Goal: Information Seeking & Learning: Compare options

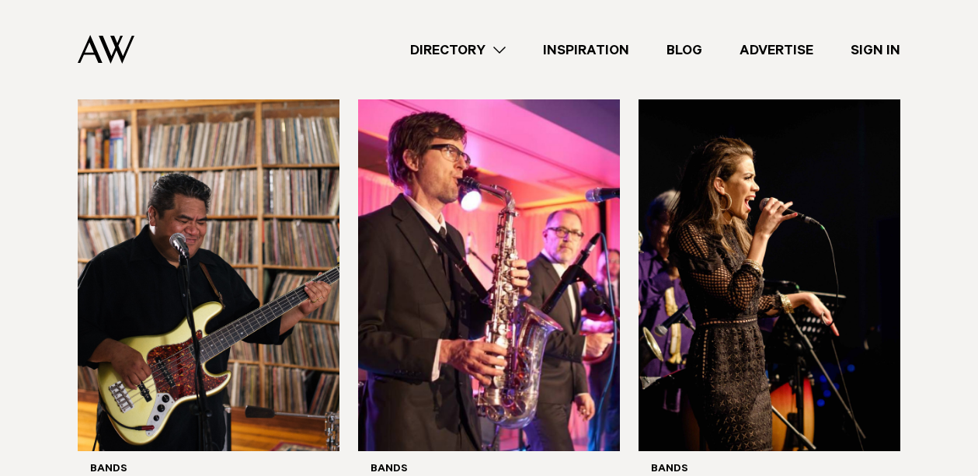
scroll to position [948, 0]
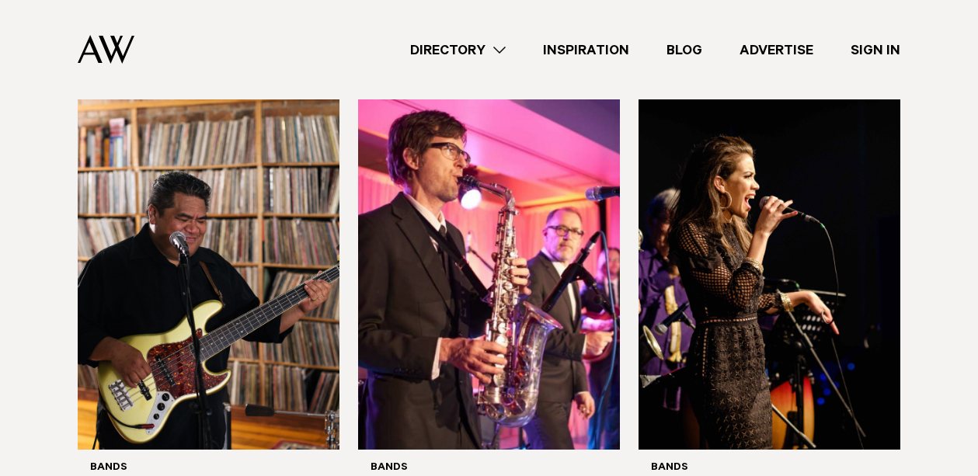
click at [493, 47] on link "Directory" at bounding box center [457, 50] width 133 height 21
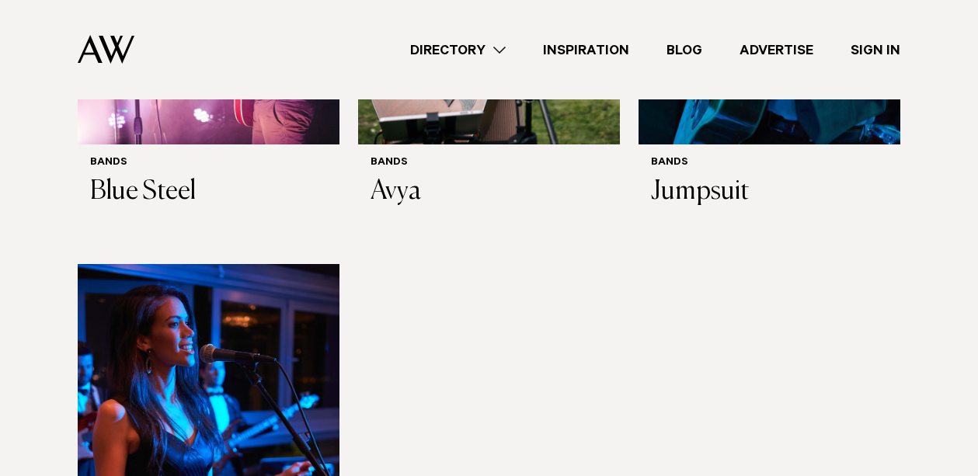
scroll to position [5781, 0]
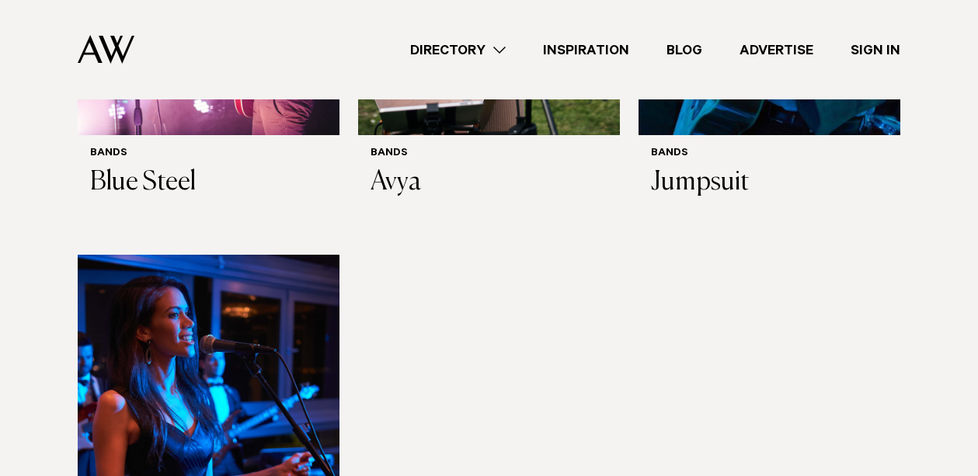
click at [224, 255] on img at bounding box center [209, 430] width 262 height 351
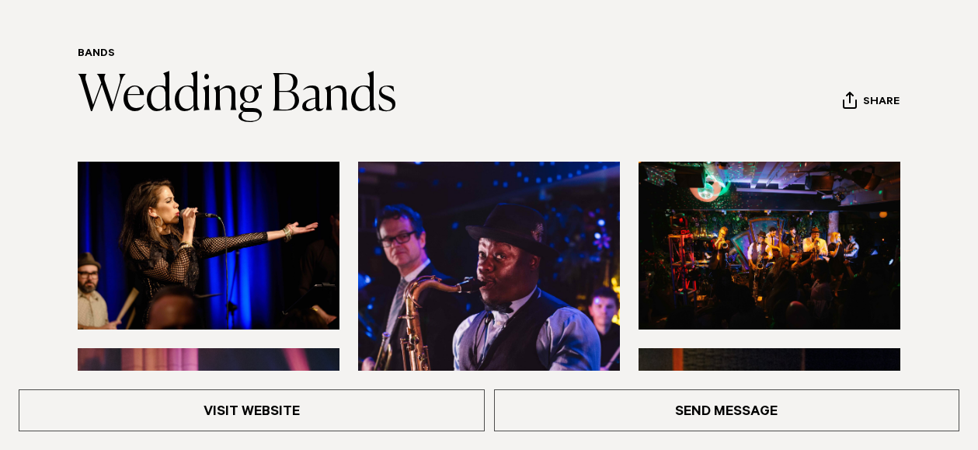
scroll to position [128, 0]
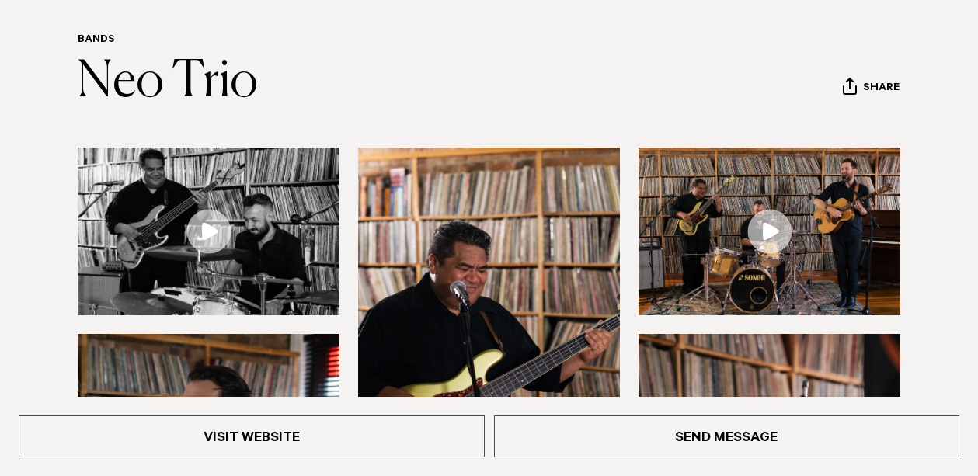
scroll to position [146, 0]
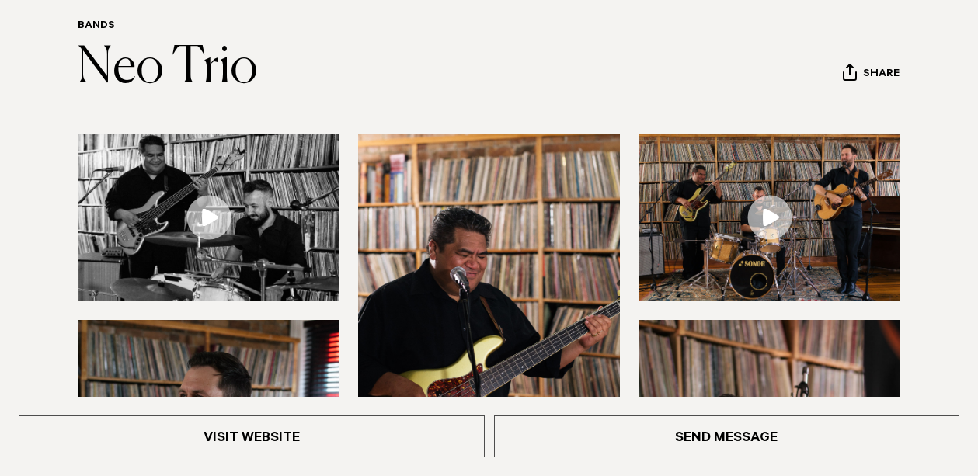
click at [762, 217] on link at bounding box center [769, 218] width 262 height 168
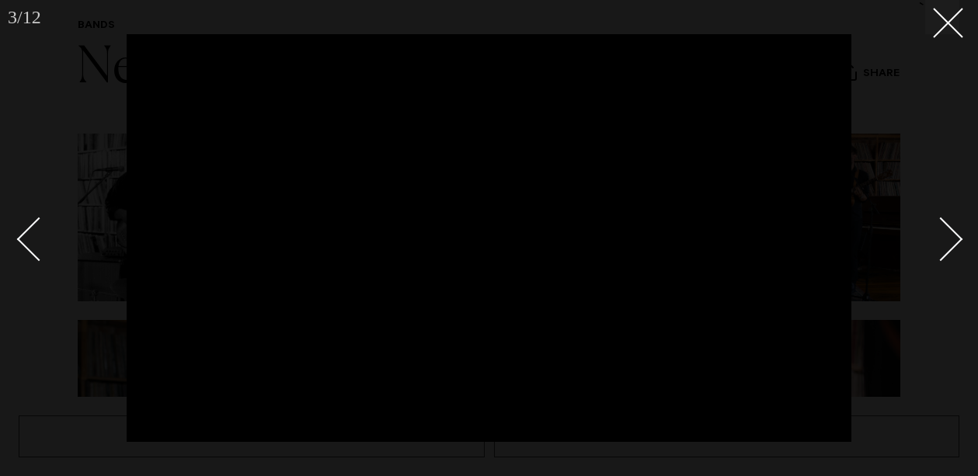
click at [955, 241] on div "Next slide" at bounding box center [941, 239] width 44 height 44
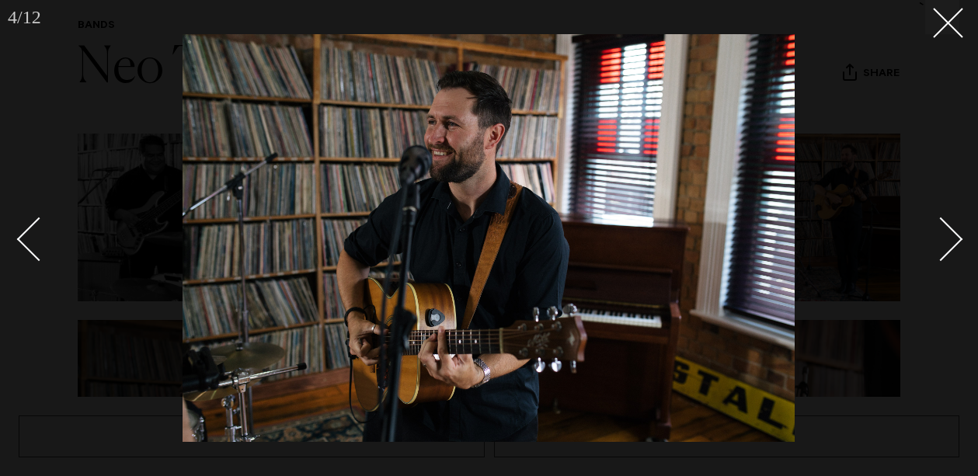
click at [955, 241] on div "Next slide" at bounding box center [941, 239] width 44 height 44
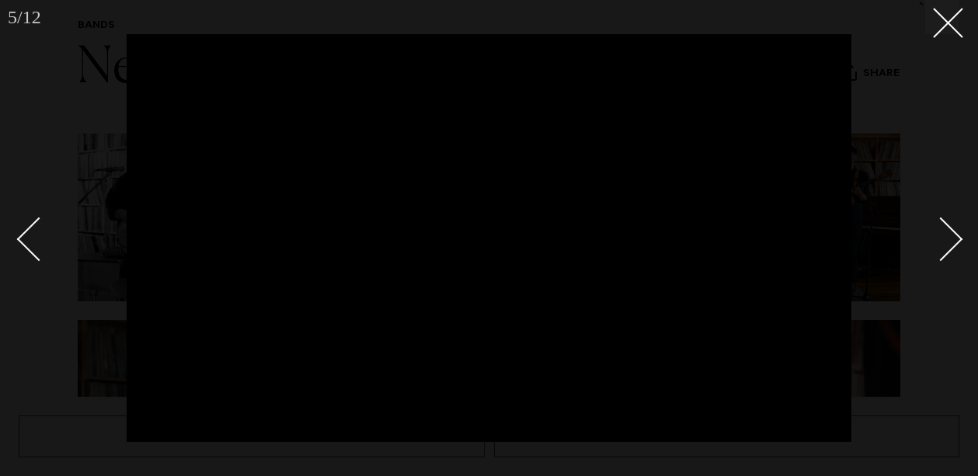
click at [955, 241] on div "Next slide" at bounding box center [941, 239] width 44 height 44
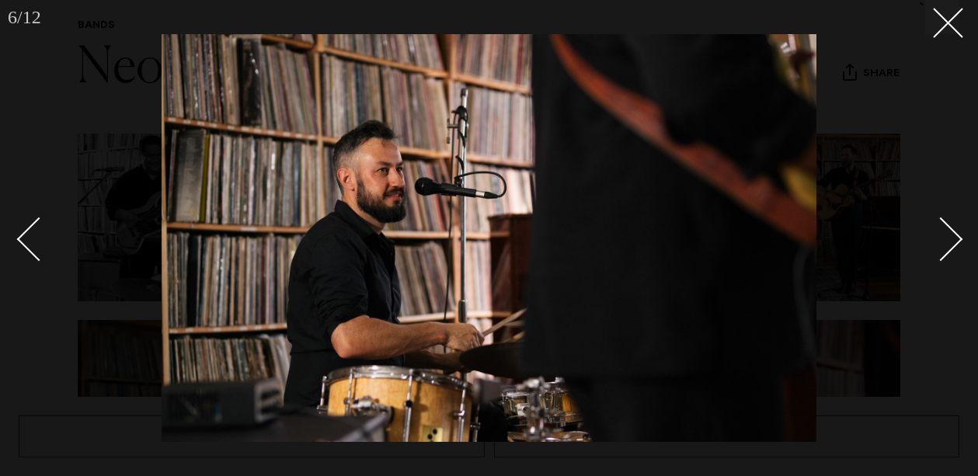
click at [955, 241] on div "Next slide" at bounding box center [941, 239] width 44 height 44
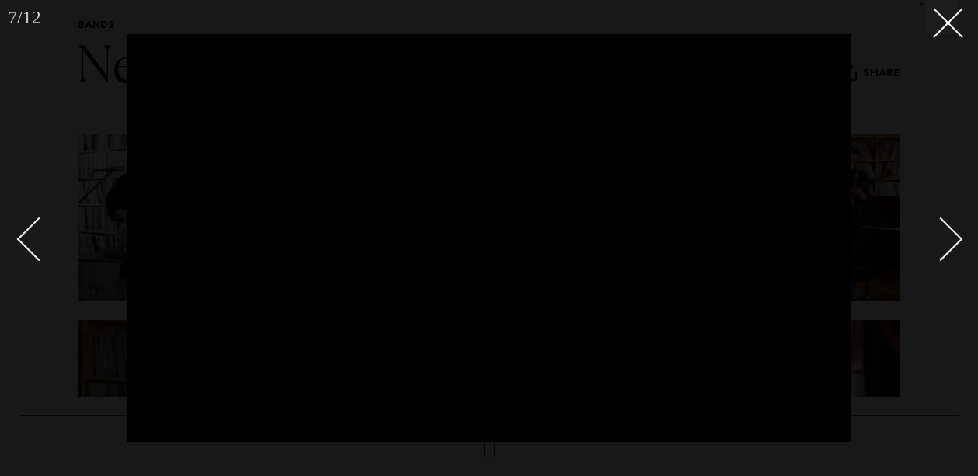
click at [955, 241] on div "Next slide" at bounding box center [941, 239] width 44 height 44
click at [942, 22] on icon at bounding box center [942, 17] width 19 height 19
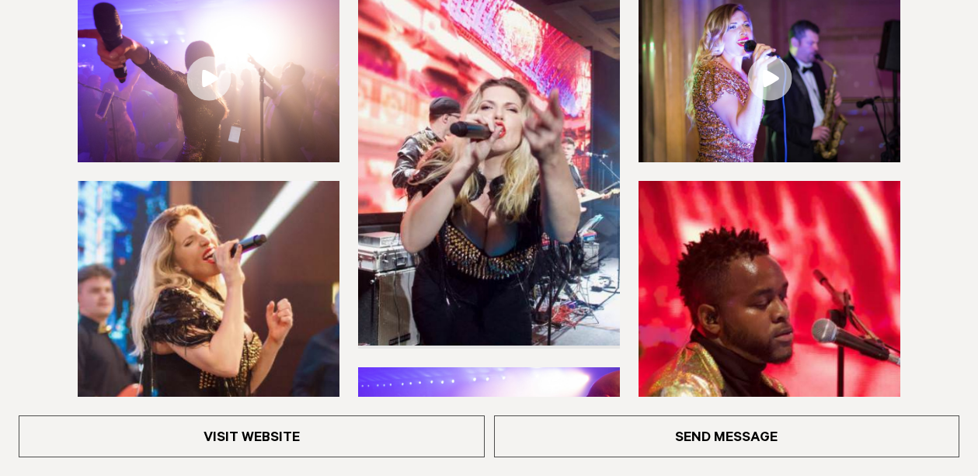
scroll to position [299, 0]
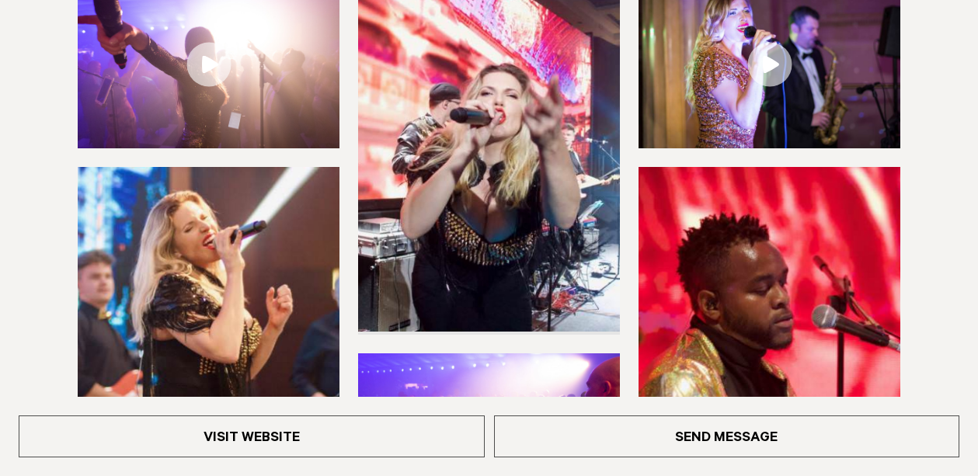
click at [214, 68] on link at bounding box center [209, 65] width 262 height 168
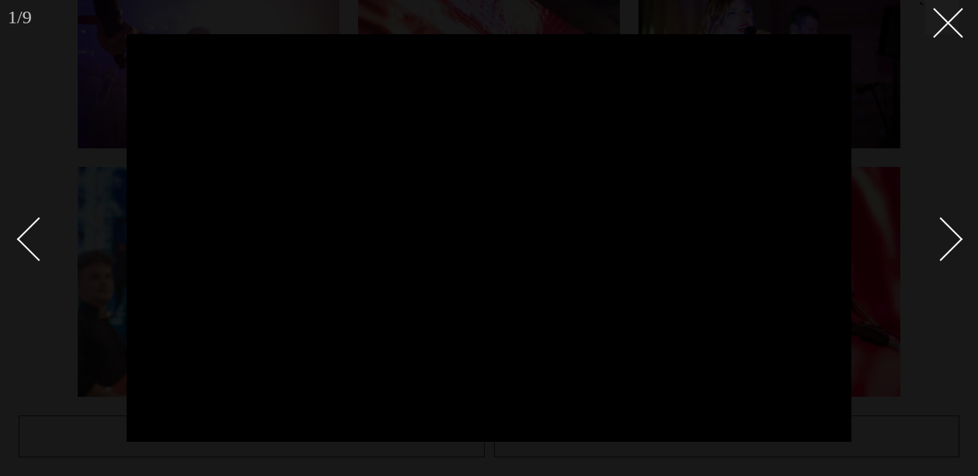
click at [953, 240] on div "Next slide" at bounding box center [941, 239] width 44 height 44
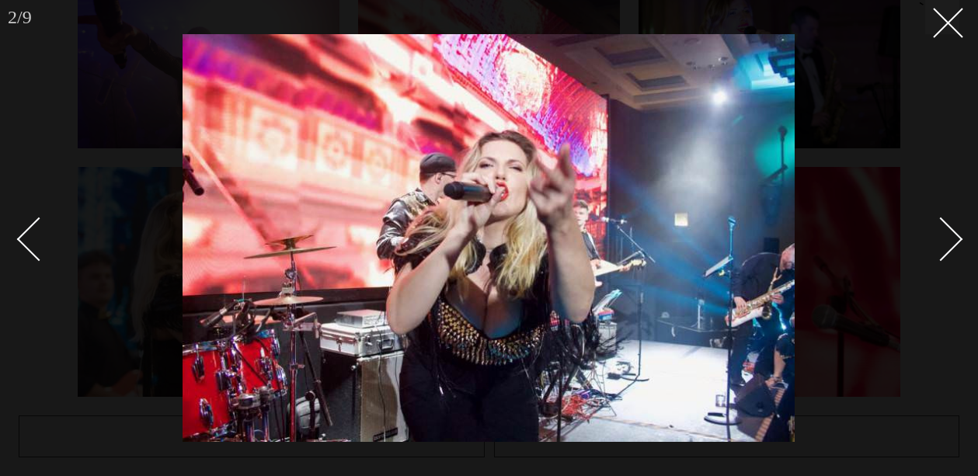
click at [953, 240] on div "Next slide" at bounding box center [941, 239] width 44 height 44
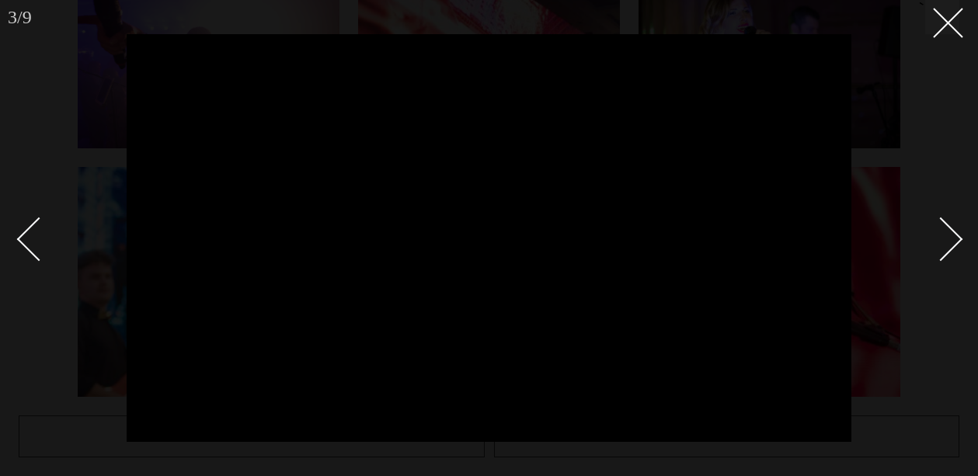
click at [953, 240] on div "Next slide" at bounding box center [941, 239] width 44 height 44
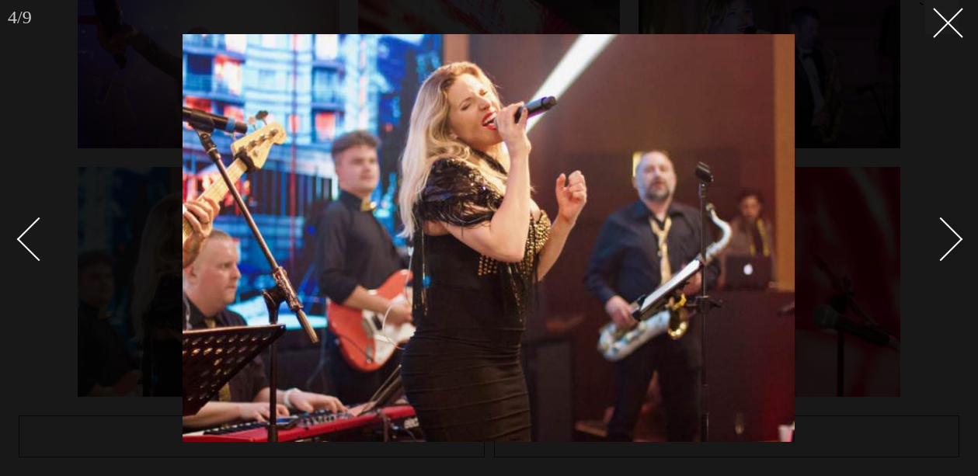
click at [953, 240] on div "Next slide" at bounding box center [941, 239] width 44 height 44
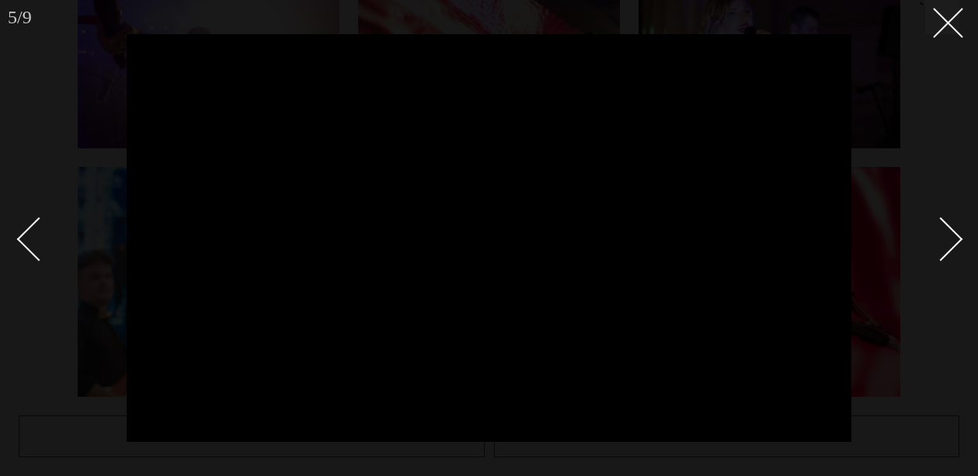
click at [953, 240] on div "Next slide" at bounding box center [941, 239] width 44 height 44
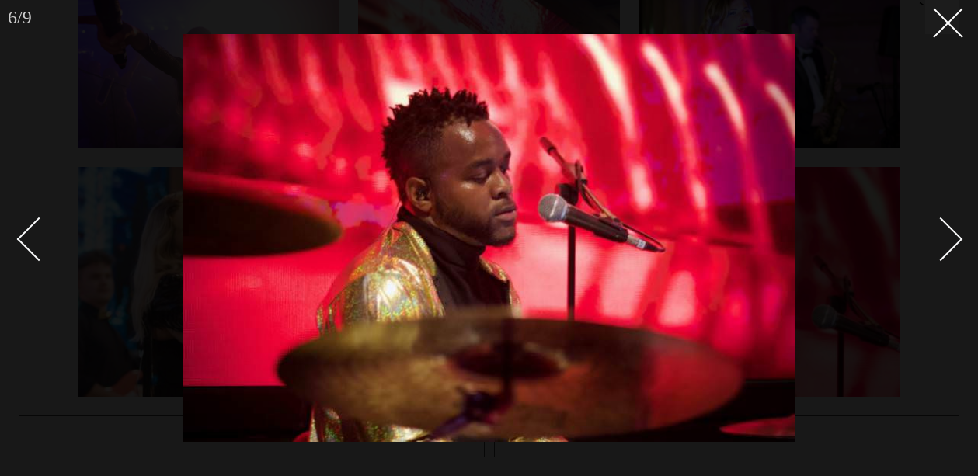
click at [953, 240] on div "Next slide" at bounding box center [941, 239] width 44 height 44
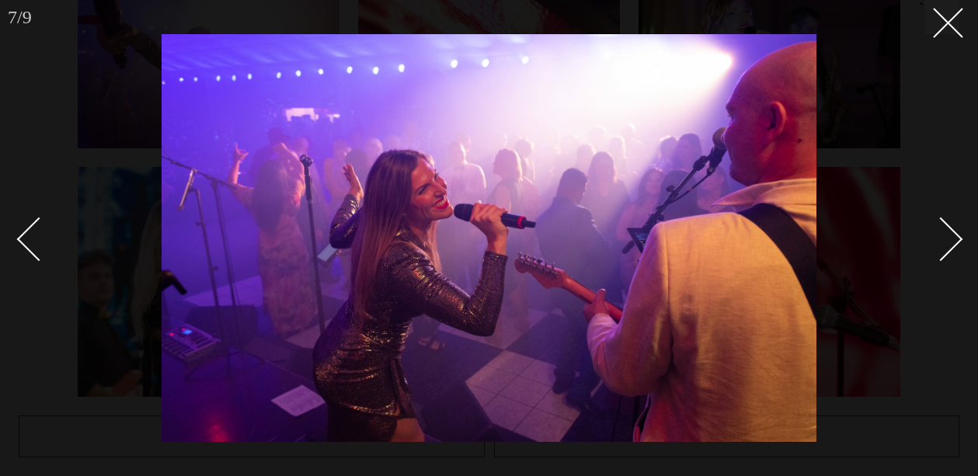
click at [953, 240] on div "Next slide" at bounding box center [941, 239] width 44 height 44
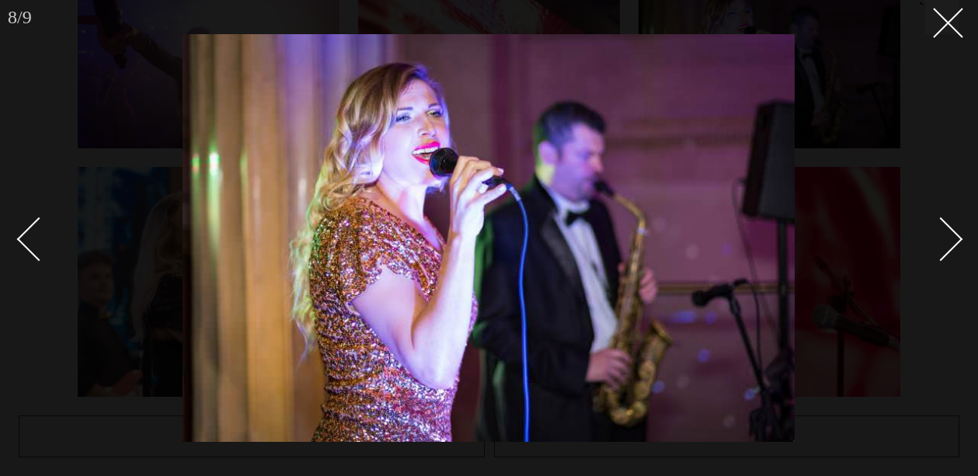
click at [953, 240] on div "Next slide" at bounding box center [941, 239] width 44 height 44
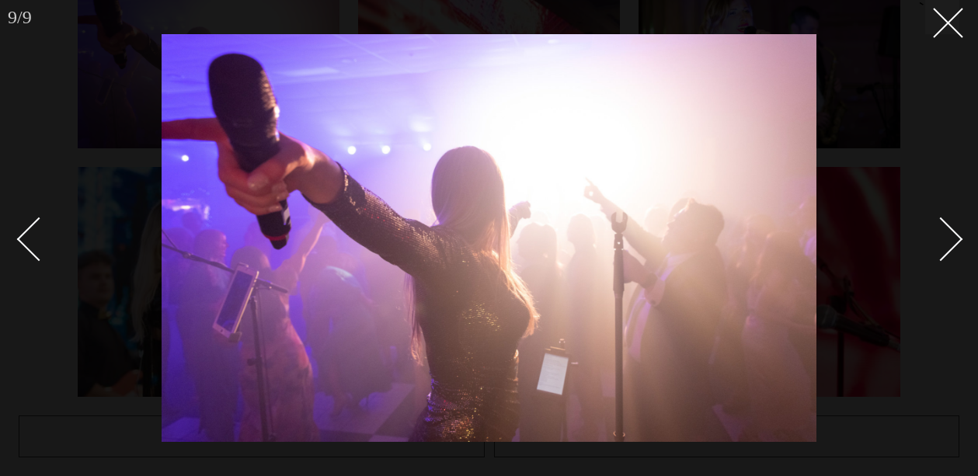
click at [953, 240] on div "Next slide" at bounding box center [941, 239] width 44 height 44
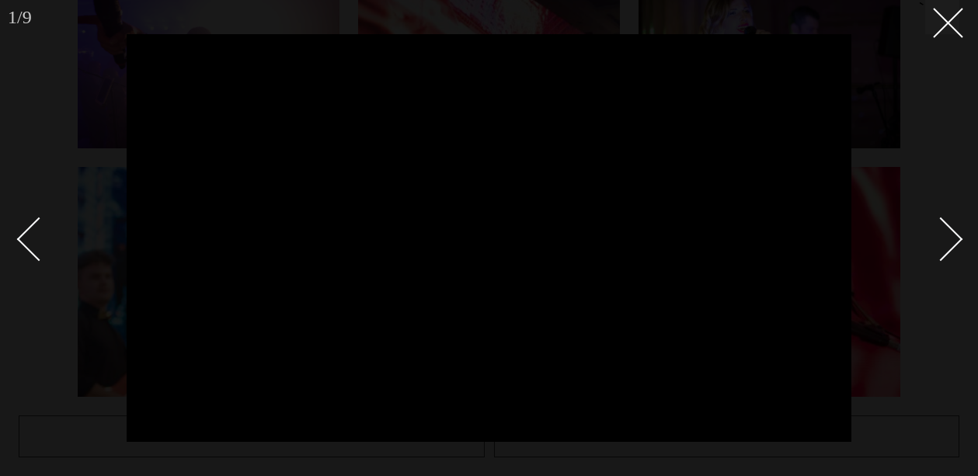
click at [953, 240] on div "Next slide" at bounding box center [941, 239] width 44 height 44
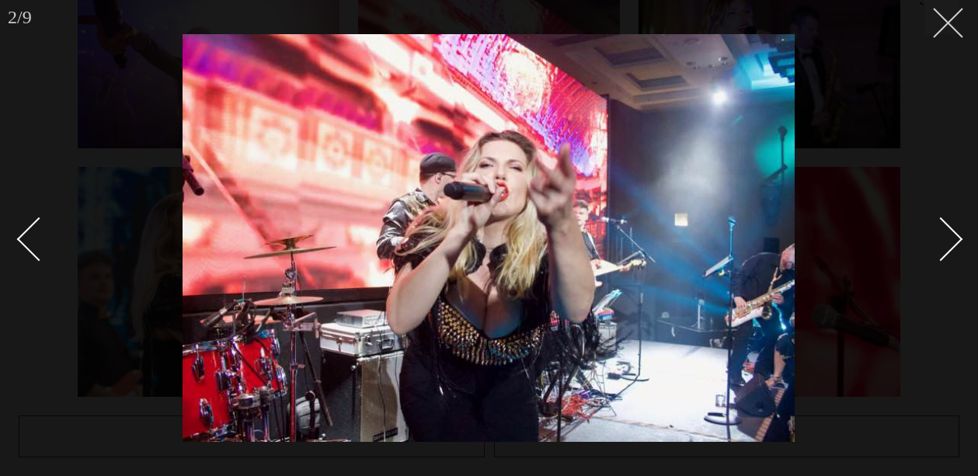
click at [945, 19] on line at bounding box center [947, 23] width 29 height 29
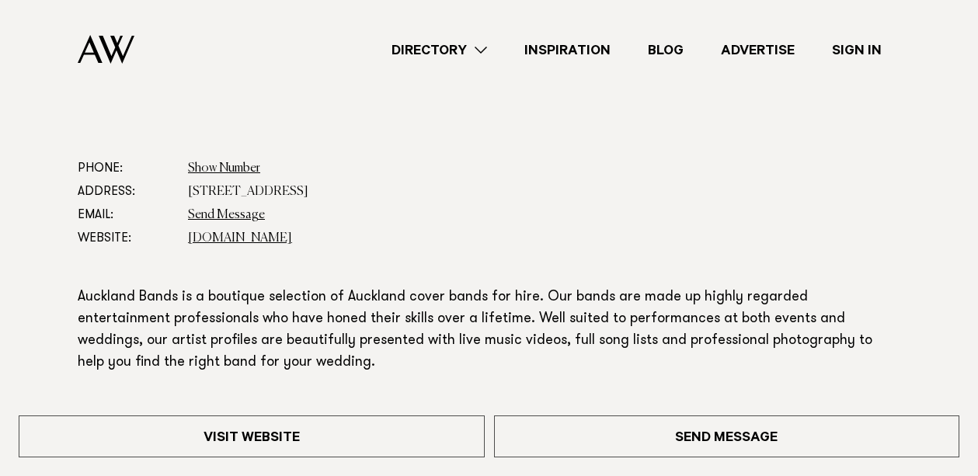
scroll to position [727, 0]
click at [231, 239] on link "[DOMAIN_NAME]" at bounding box center [240, 240] width 104 height 12
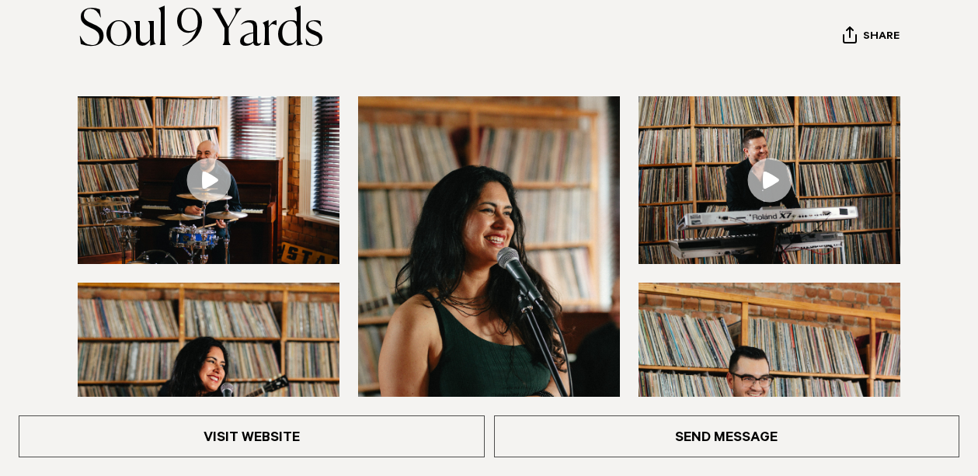
scroll to position [201, 0]
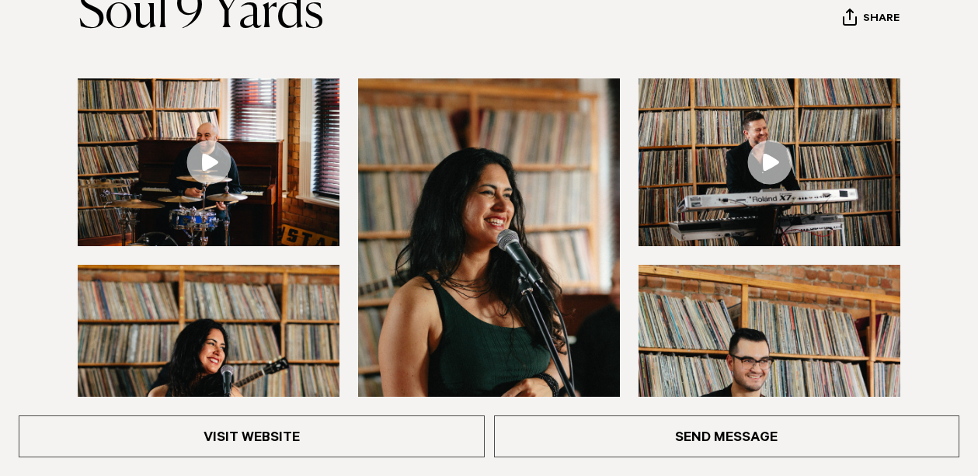
click at [211, 160] on link at bounding box center [209, 162] width 262 height 168
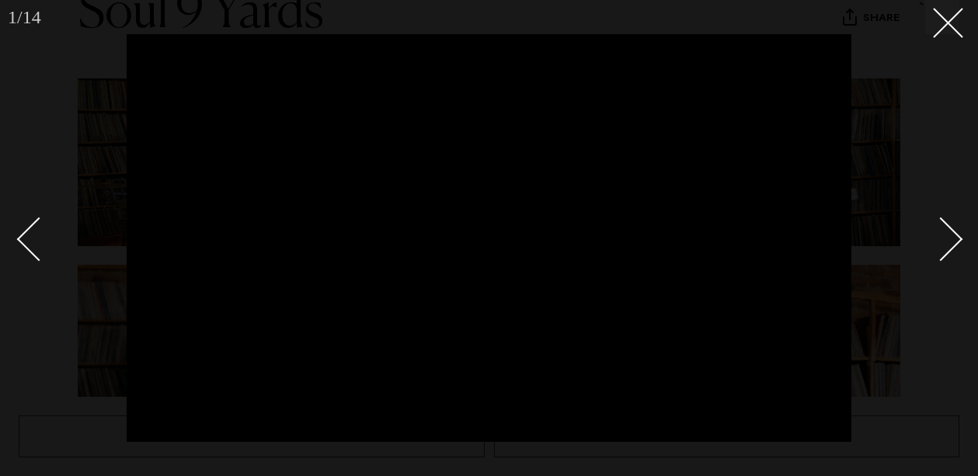
click at [949, 239] on div "Next slide" at bounding box center [941, 239] width 44 height 44
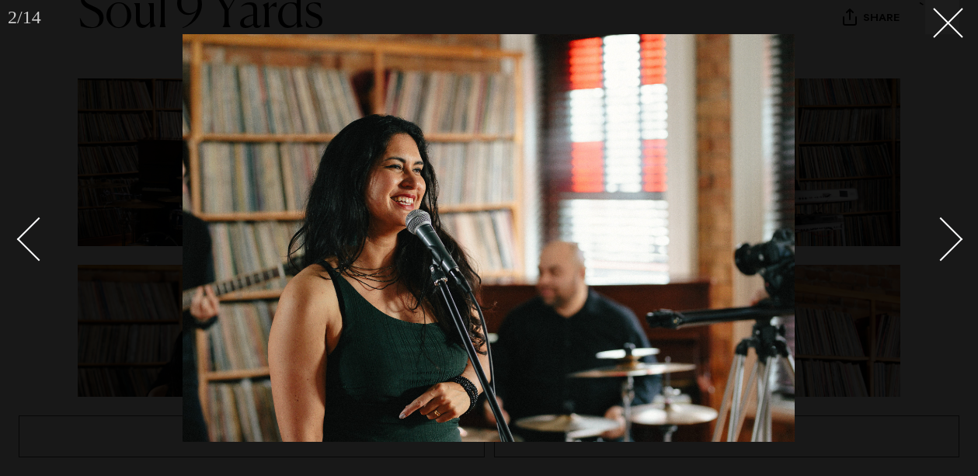
click at [949, 239] on div "Next slide" at bounding box center [941, 239] width 44 height 44
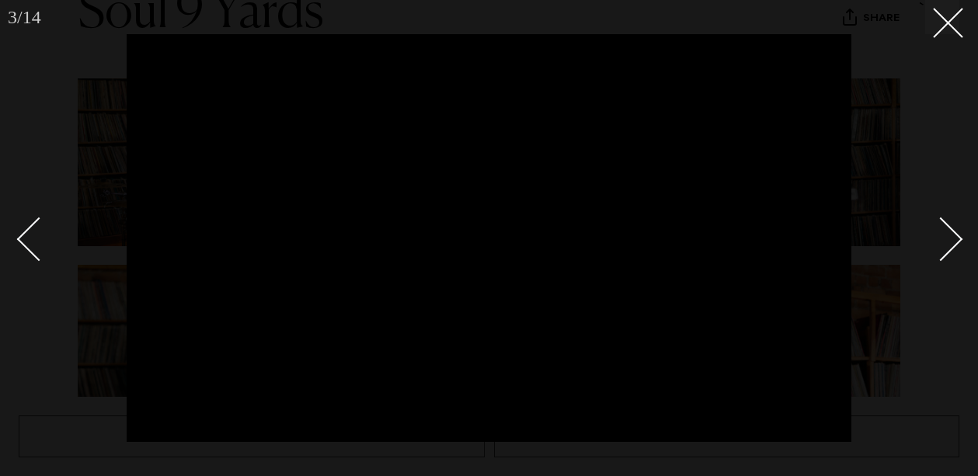
click at [949, 239] on div "Next slide" at bounding box center [941, 239] width 44 height 44
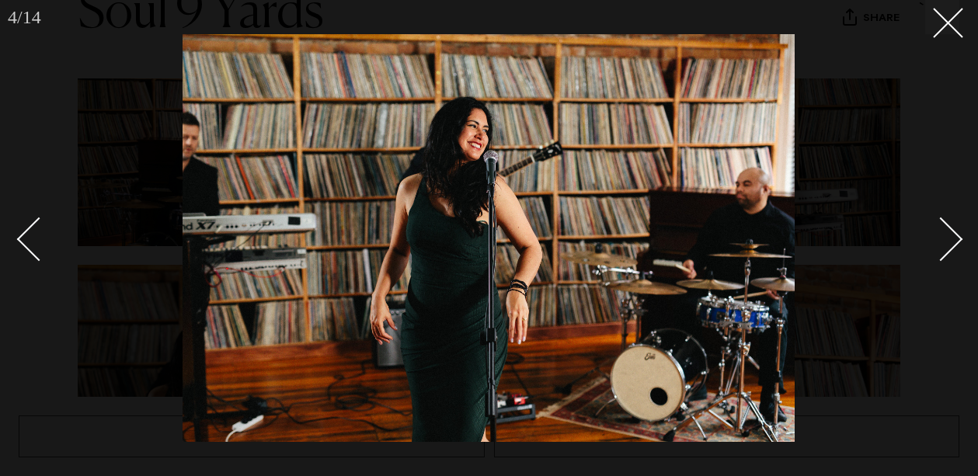
click at [949, 239] on div "Next slide" at bounding box center [941, 239] width 44 height 44
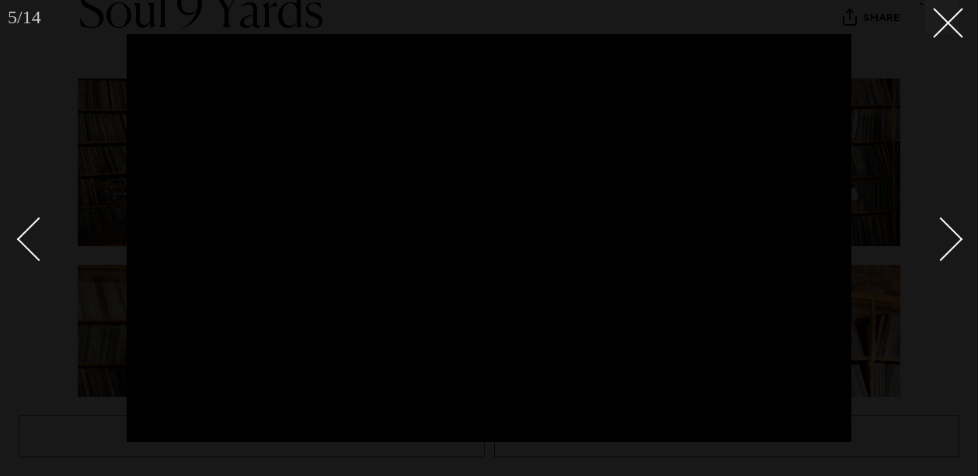
click at [949, 239] on div "Next slide" at bounding box center [941, 239] width 44 height 44
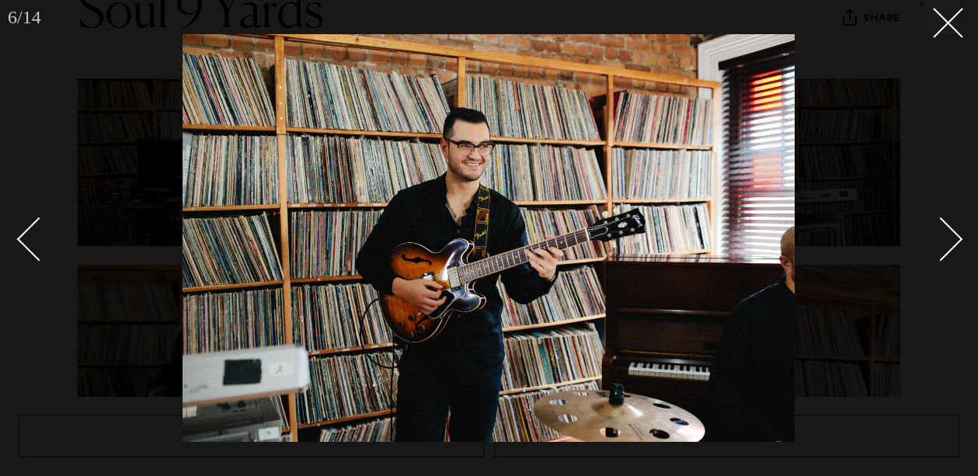
click at [949, 239] on div "Next slide" at bounding box center [941, 239] width 44 height 44
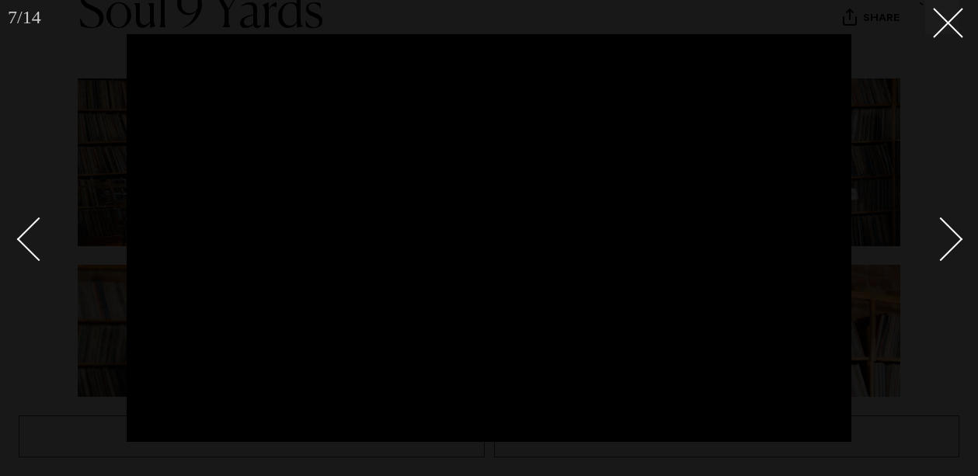
click at [949, 239] on div "Next slide" at bounding box center [941, 239] width 44 height 44
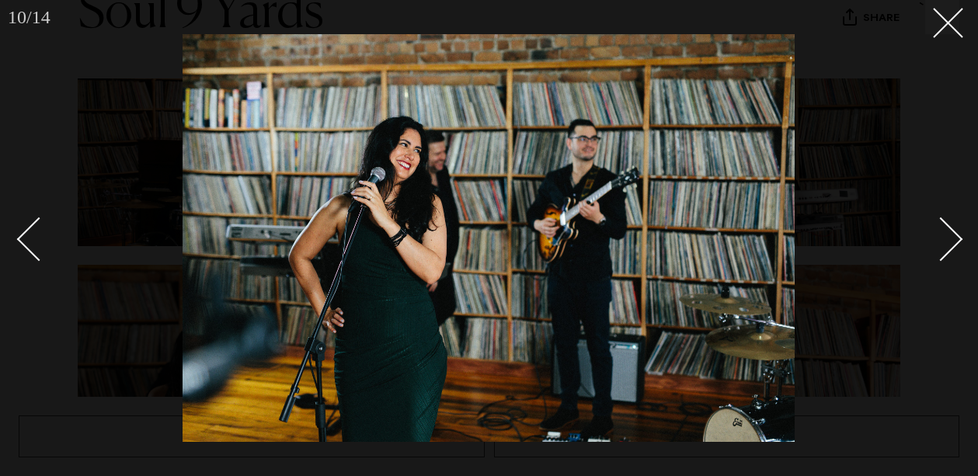
click at [949, 239] on div "Next slide" at bounding box center [941, 239] width 44 height 44
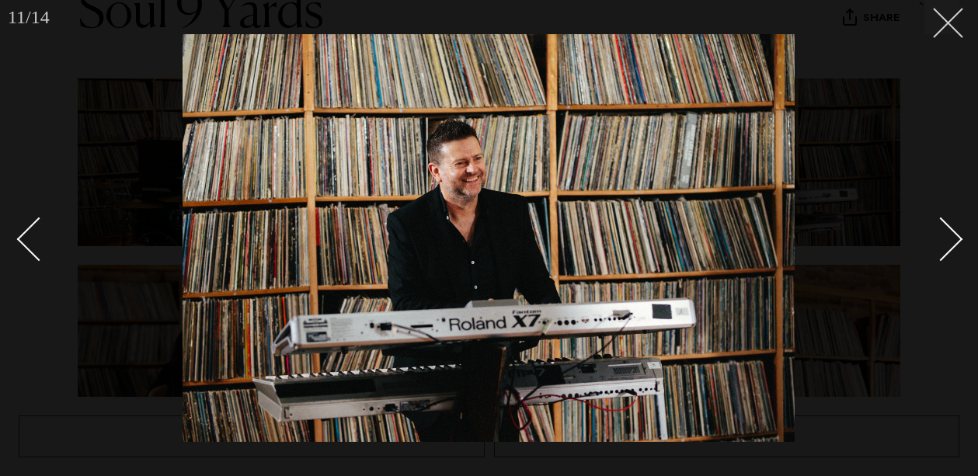
click at [946, 26] on icon at bounding box center [942, 17] width 19 height 19
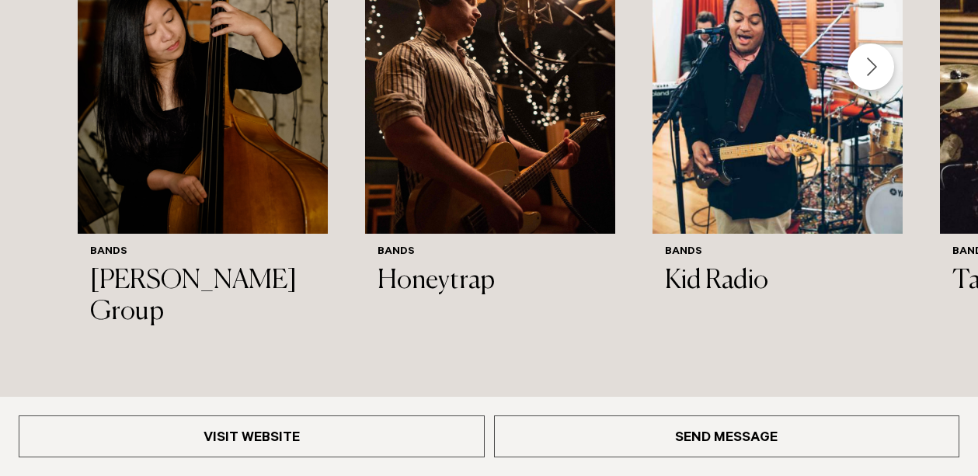
scroll to position [1665, 0]
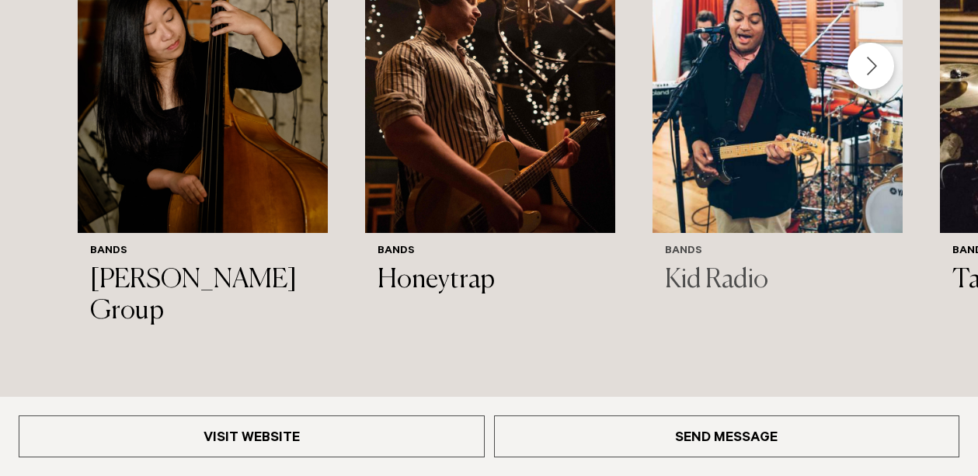
click at [784, 138] on img "3 / 33" at bounding box center [777, 64] width 250 height 335
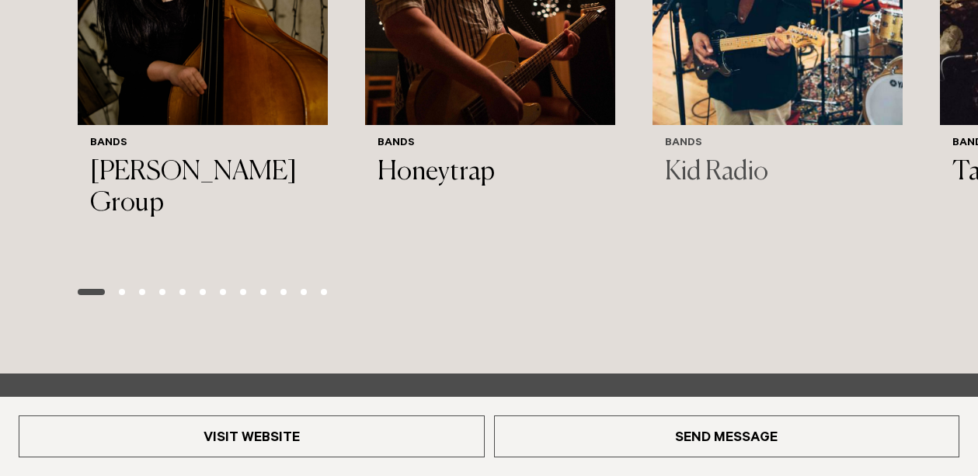
scroll to position [1776, 0]
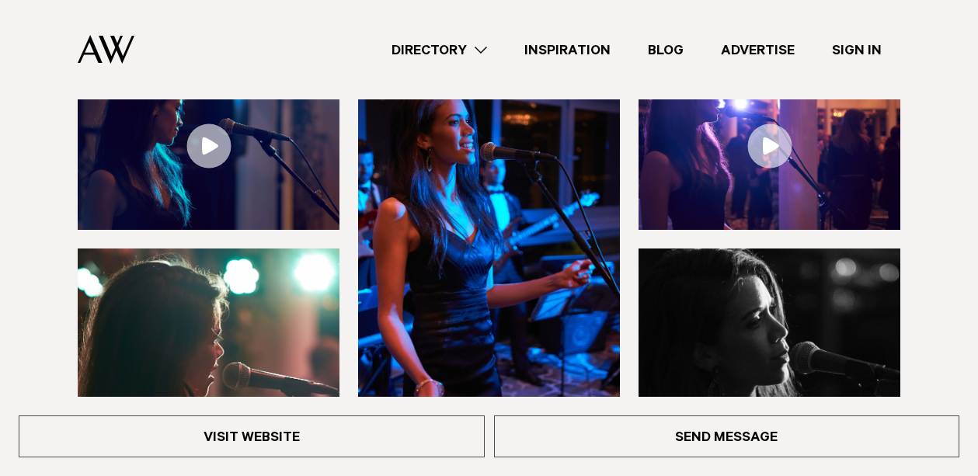
scroll to position [180, 0]
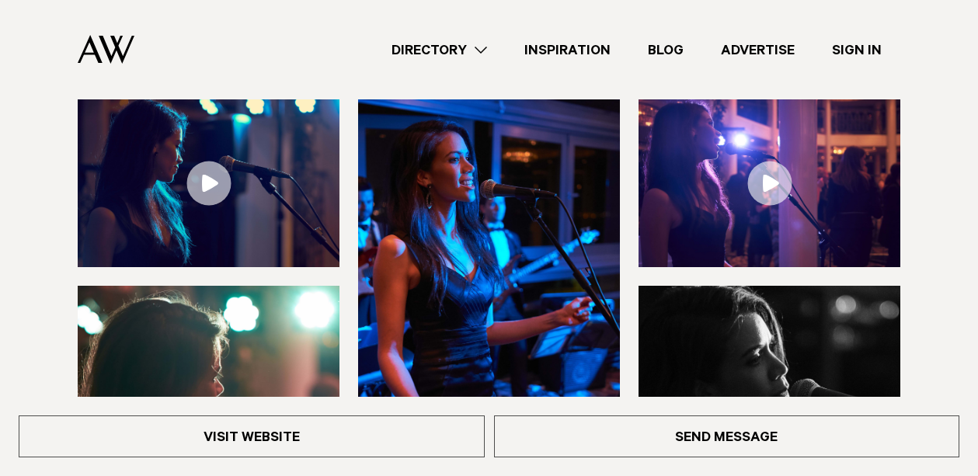
click at [199, 182] on link at bounding box center [209, 183] width 262 height 168
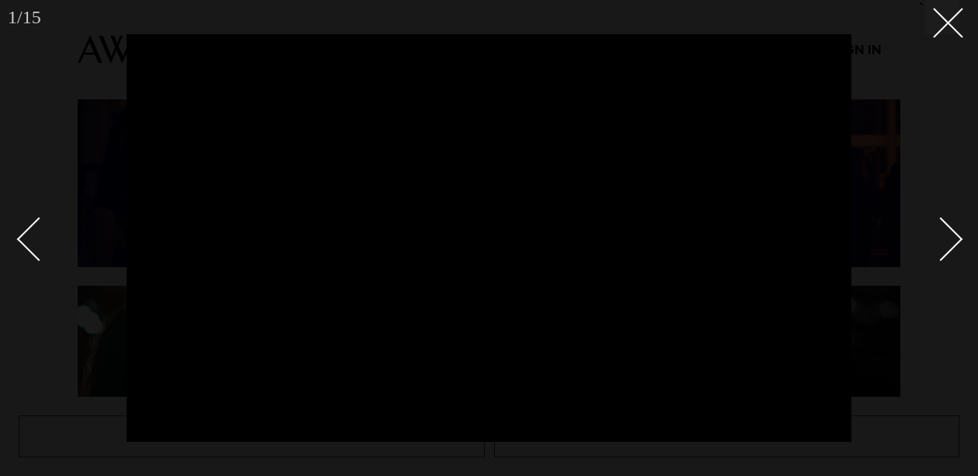
click at [954, 234] on div "Next slide" at bounding box center [941, 239] width 44 height 44
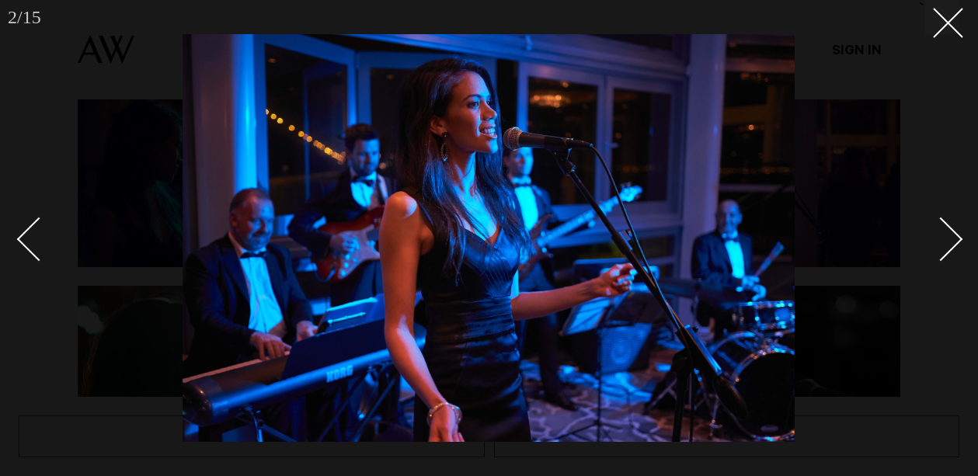
click at [954, 234] on div "Next slide" at bounding box center [941, 239] width 44 height 44
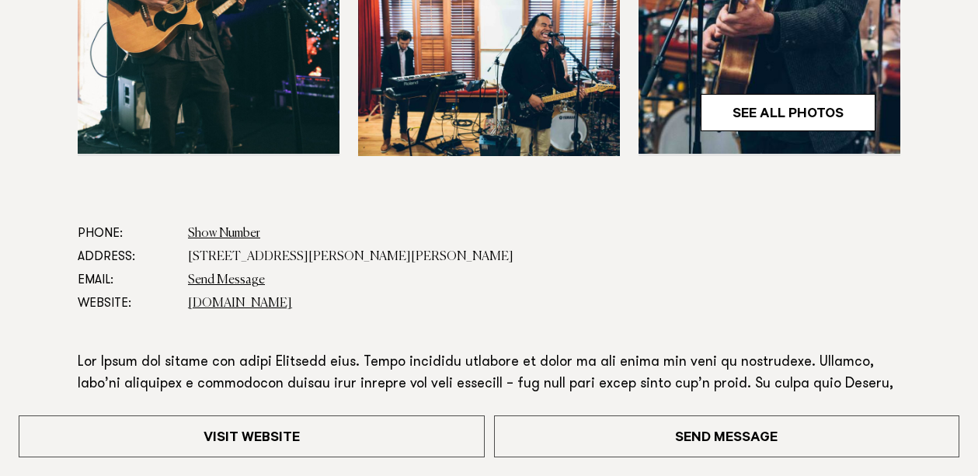
scroll to position [683, 0]
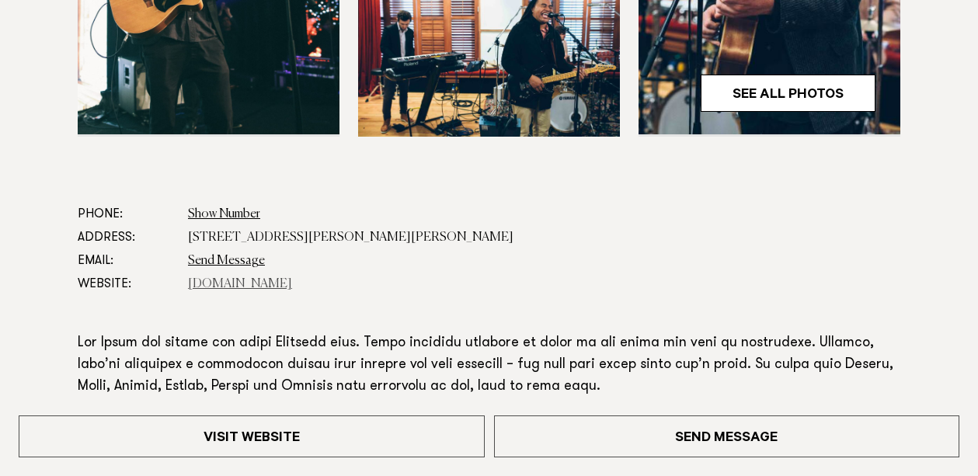
click at [292, 286] on link "[DOMAIN_NAME]" at bounding box center [240, 284] width 104 height 12
